Goal: Task Accomplishment & Management: Manage account settings

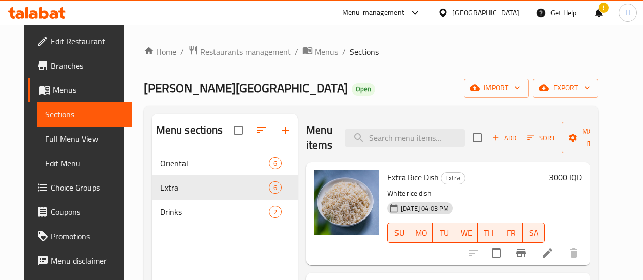
scroll to position [91, 0]
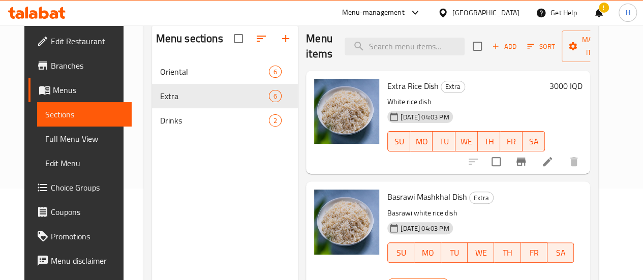
click at [582, 123] on div "3000 IQD" at bounding box center [563, 122] width 37 height 87
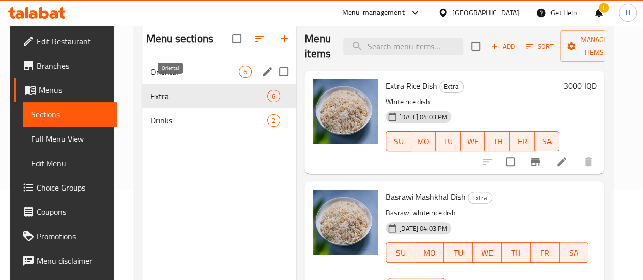
click at [168, 78] on span "Oriental" at bounding box center [194, 72] width 88 height 12
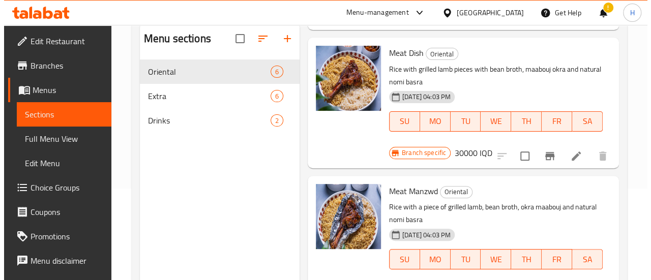
scroll to position [414, 0]
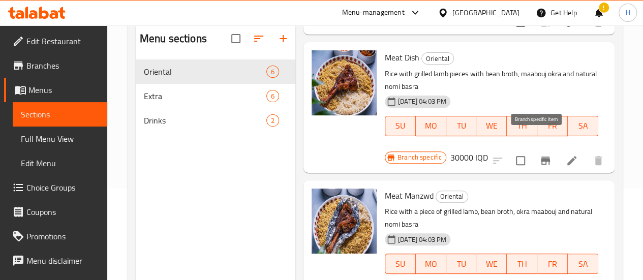
click at [539, 154] on icon "Branch-specific-item" at bounding box center [545, 160] width 12 height 12
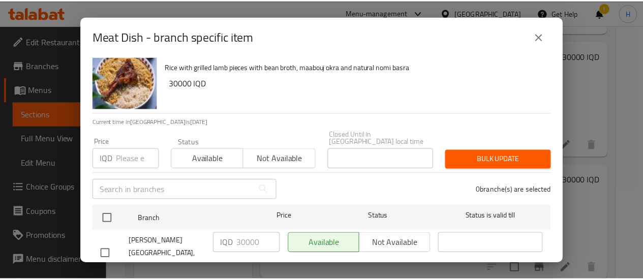
scroll to position [29, 0]
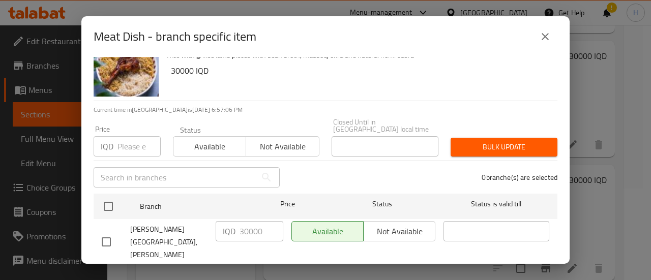
click at [102, 231] on input "checkbox" at bounding box center [106, 241] width 21 height 21
checkbox input "true"
drag, startPoint x: 245, startPoint y: 223, endPoint x: 235, endPoint y: 224, distance: 10.2
click at [235, 224] on div "IQD 30000 ​" at bounding box center [249, 231] width 68 height 20
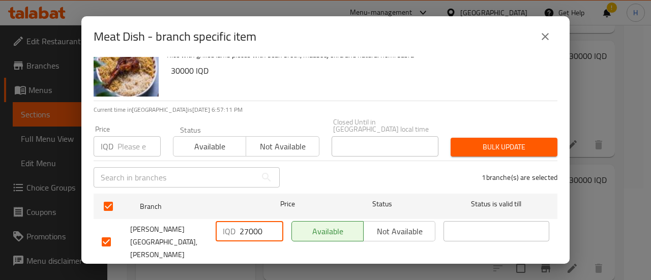
type input "27000"
click at [279, 272] on span "Save" at bounding box center [325, 278] width 447 height 13
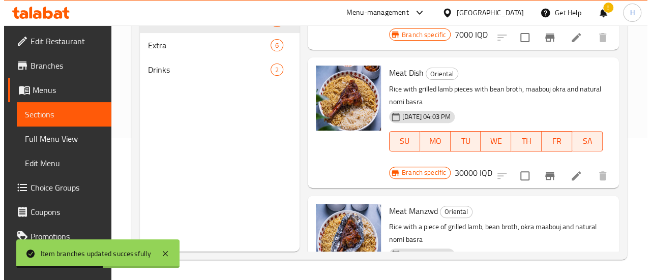
scroll to position [427, 0]
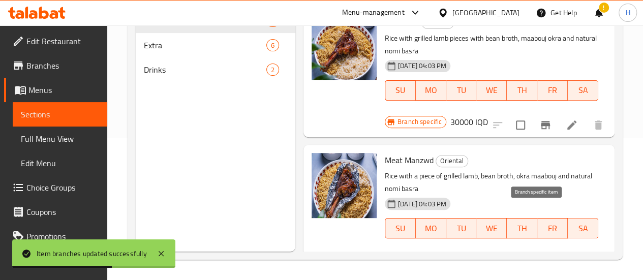
click at [541, 259] on icon "Branch-specific-item" at bounding box center [545, 263] width 9 height 8
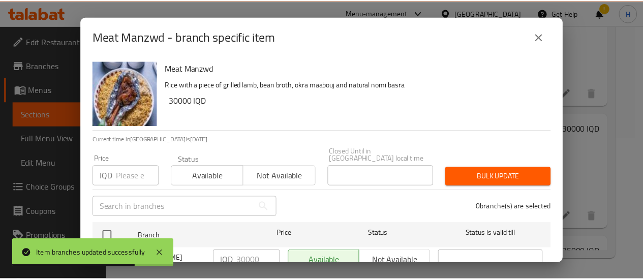
scroll to position [29, 0]
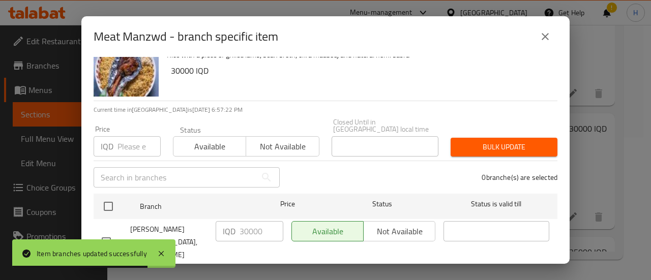
click at [111, 231] on input "checkbox" at bounding box center [106, 241] width 21 height 21
checkbox input "true"
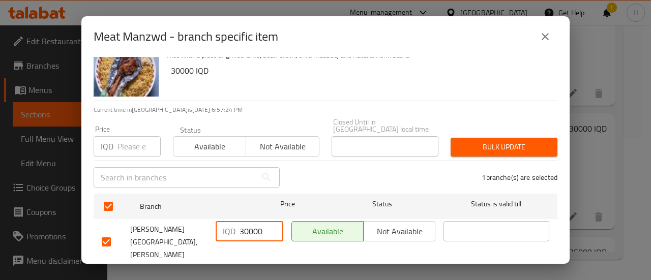
drag, startPoint x: 245, startPoint y: 224, endPoint x: 233, endPoint y: 224, distance: 12.2
click at [233, 224] on div "IQD 30000 ​" at bounding box center [249, 231] width 68 height 20
type input "27000"
click at [298, 272] on span "Save" at bounding box center [325, 278] width 447 height 13
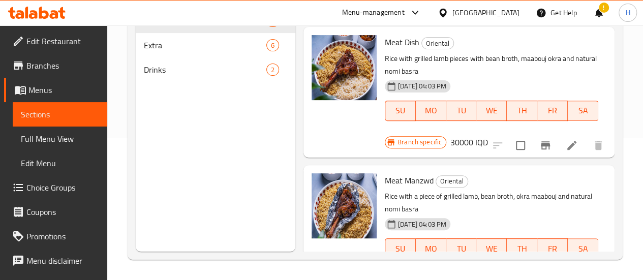
scroll to position [356, 0]
